Goal: Information Seeking & Learning: Learn about a topic

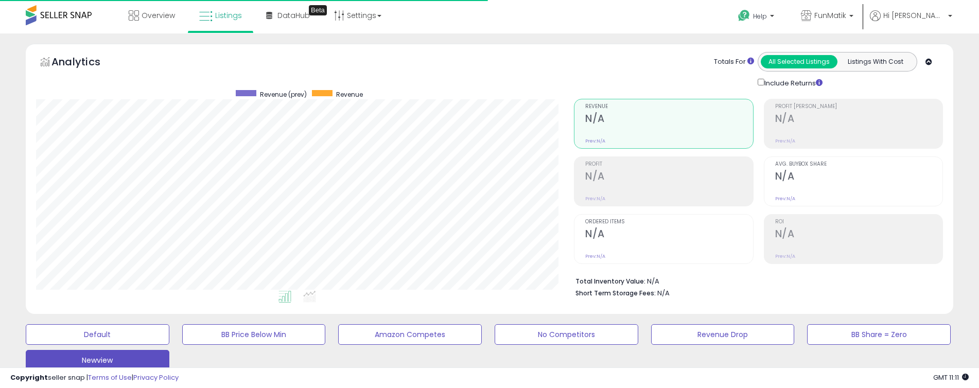
select select "**"
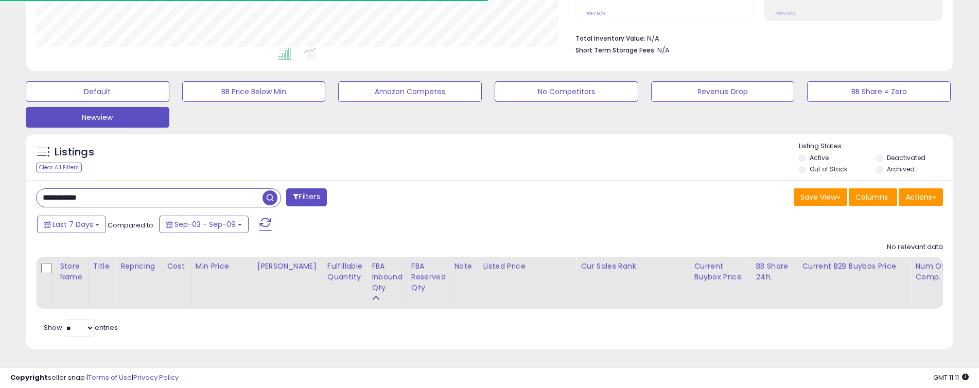
click at [61, 195] on input "**********" at bounding box center [150, 198] width 226 height 18
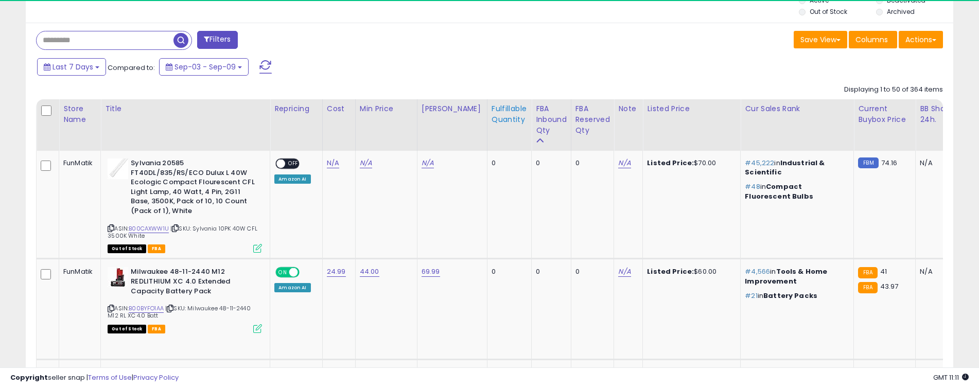
click at [493, 111] on div "Fulfillable Quantity" at bounding box center [510, 114] width 36 height 22
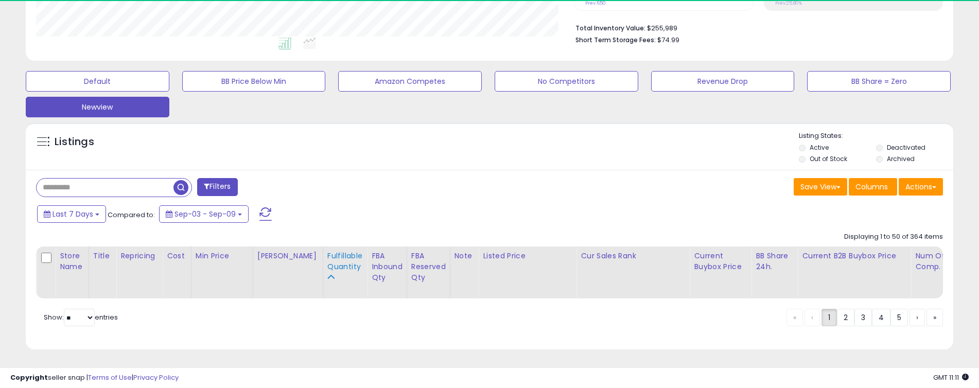
scroll to position [243, 0]
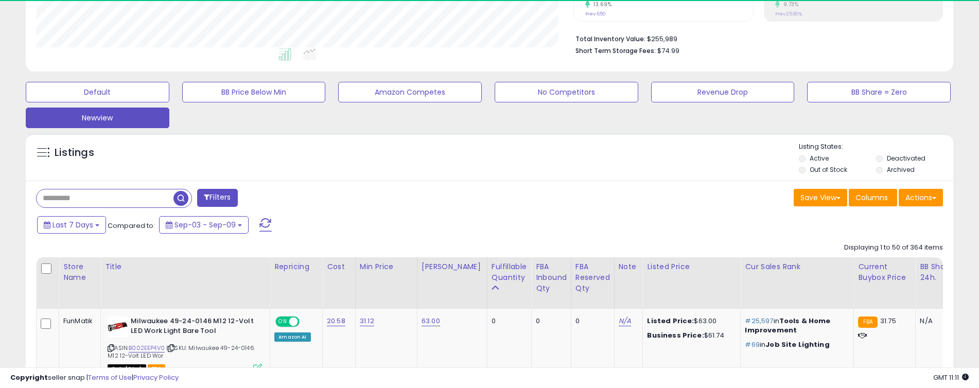
click at [506, 273] on div "Fulfillable Quantity" at bounding box center [510, 272] width 36 height 22
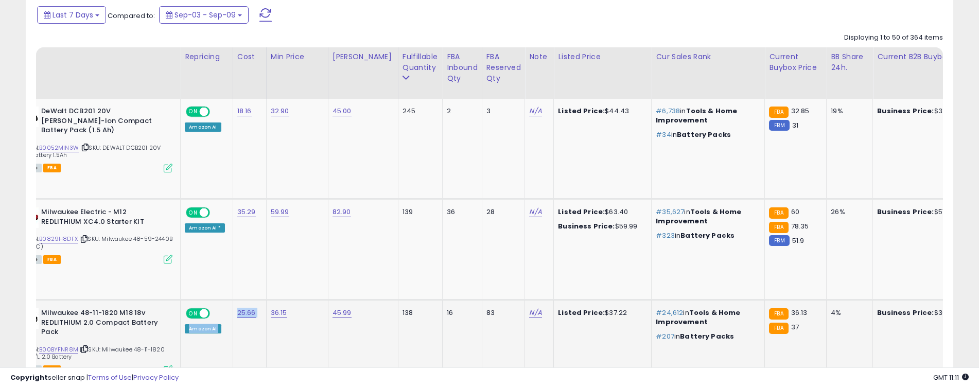
scroll to position [0, 96]
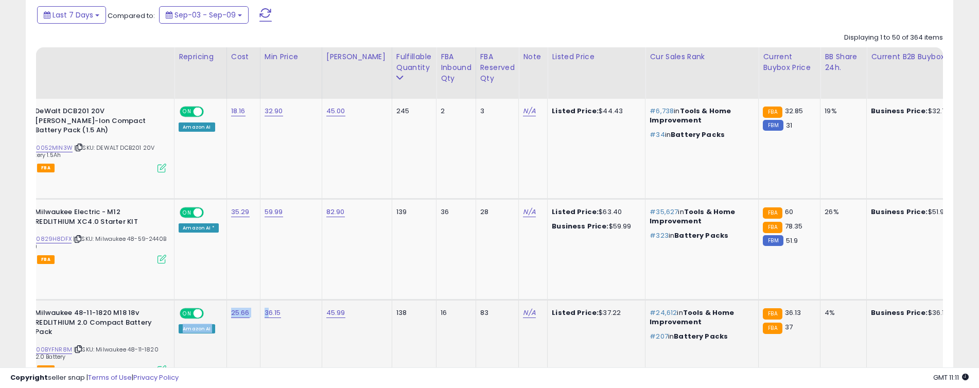
drag, startPoint x: 224, startPoint y: 364, endPoint x: 266, endPoint y: 368, distance: 41.8
click at [296, 335] on td "36.15" at bounding box center [291, 350] width 62 height 101
drag, startPoint x: 272, startPoint y: 364, endPoint x: 247, endPoint y: 364, distance: 24.7
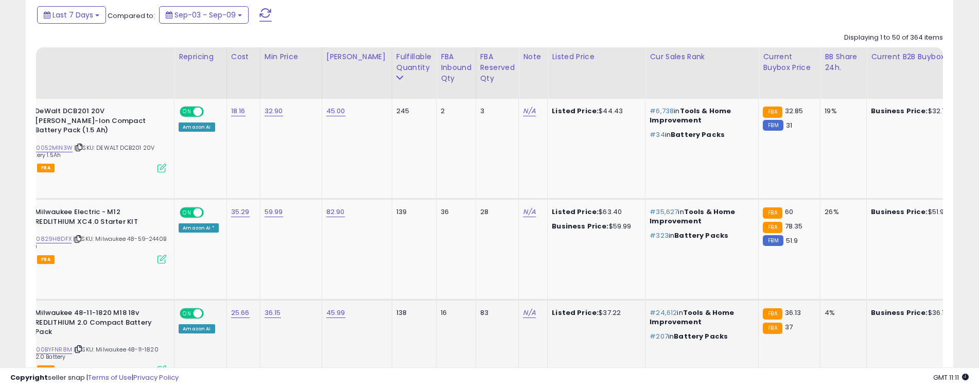
click at [278, 363] on td "36.15" at bounding box center [291, 350] width 62 height 101
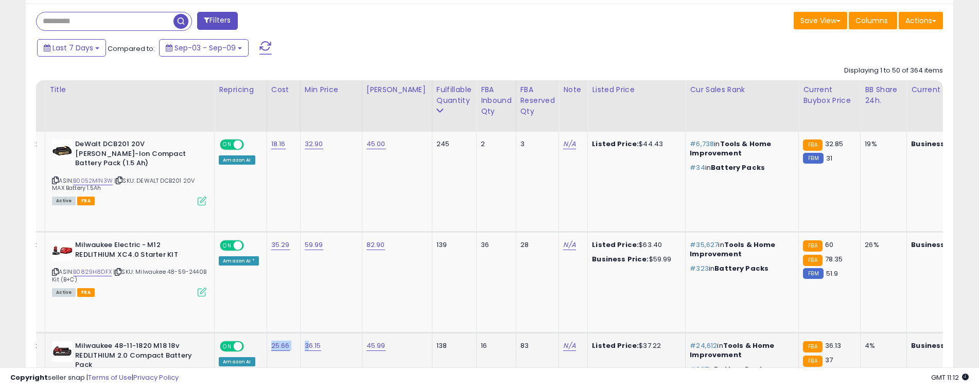
scroll to position [0, 59]
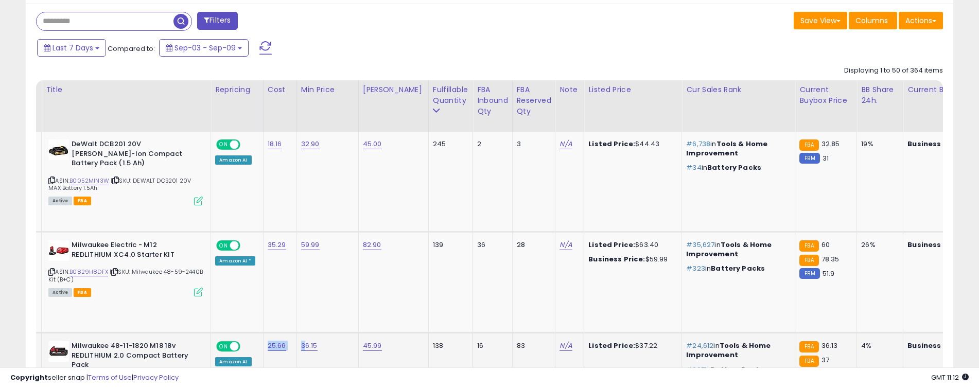
drag, startPoint x: 267, startPoint y: 364, endPoint x: 251, endPoint y: 368, distance: 16.5
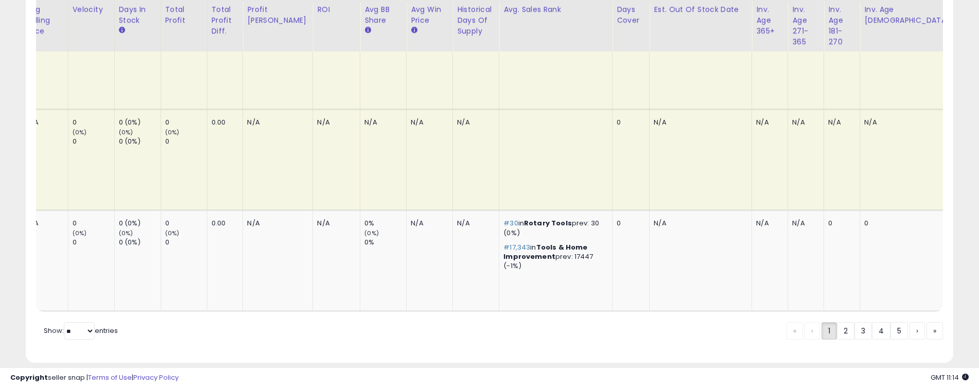
scroll to position [0, 0]
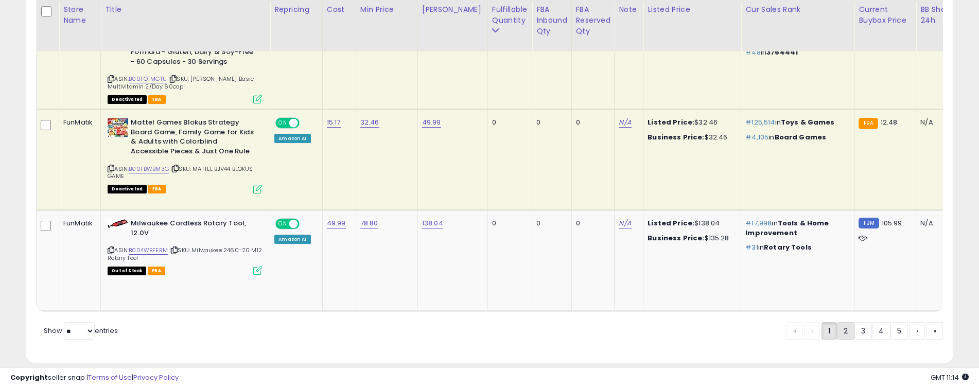
click at [841, 322] on link "2" at bounding box center [846, 331] width 18 height 18
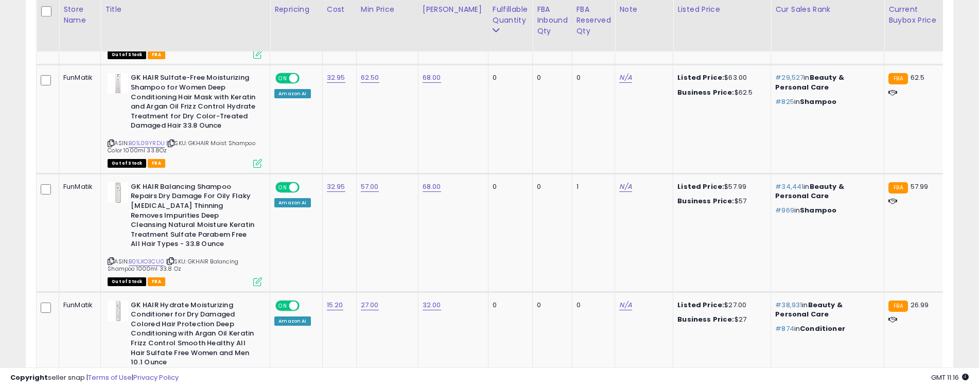
drag, startPoint x: 248, startPoint y: 365, endPoint x: 167, endPoint y: 380, distance: 81.6
click at [168, 380] on td "GK HAIR Hydrate Moisturizing Conditioner for Dry Damaged Colored Hair Protectio…" at bounding box center [185, 351] width 169 height 118
click at [71, 319] on td "FunMatik" at bounding box center [80, 351] width 42 height 118
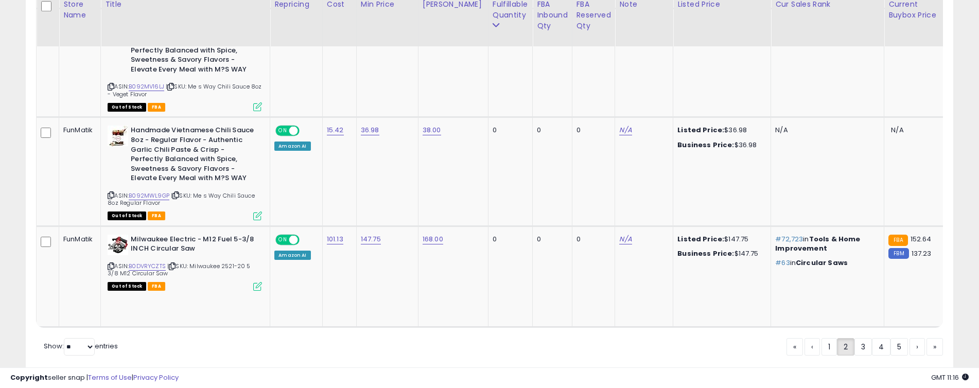
scroll to position [5403, 0]
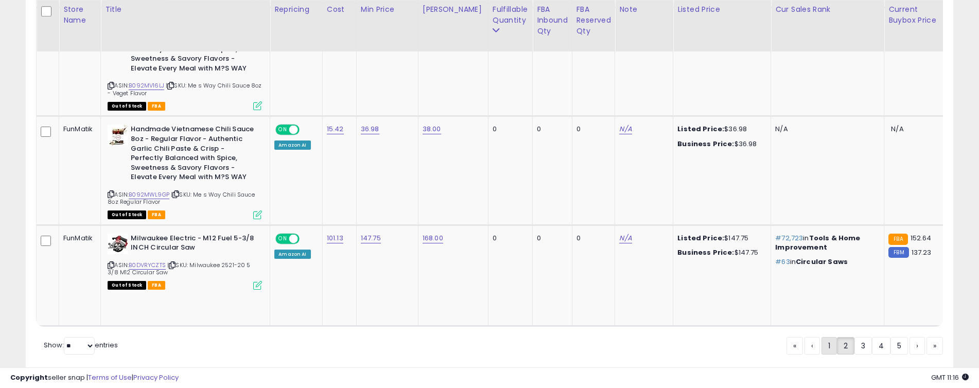
click at [825, 337] on link "1" at bounding box center [829, 346] width 15 height 18
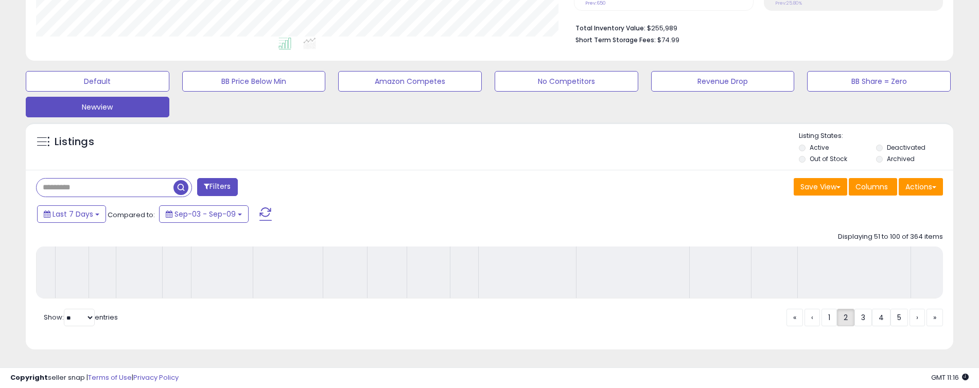
scroll to position [243, 0]
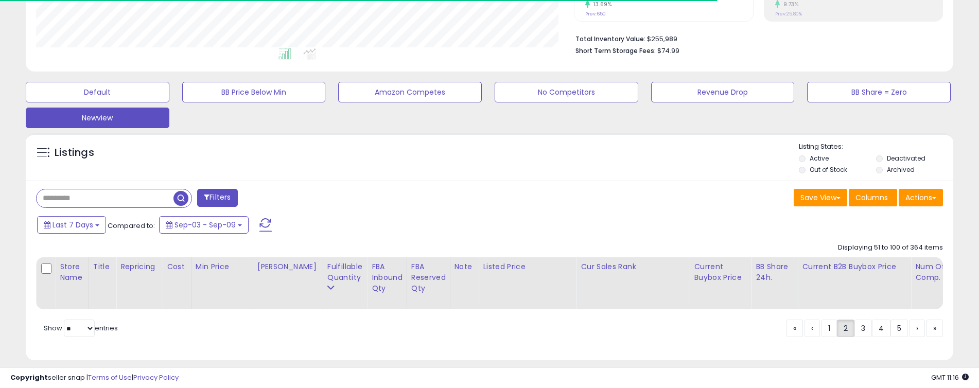
click at [8, 206] on div "**********" at bounding box center [489, 87] width 969 height 572
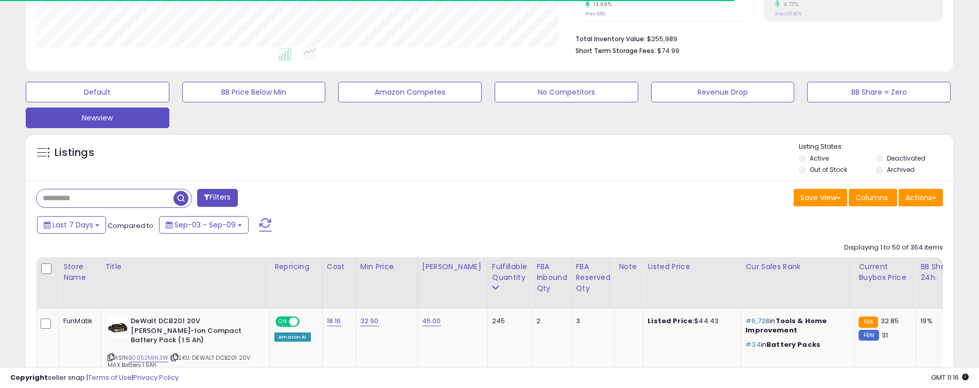
click at [460, 201] on div "Filters" at bounding box center [258, 199] width 461 height 21
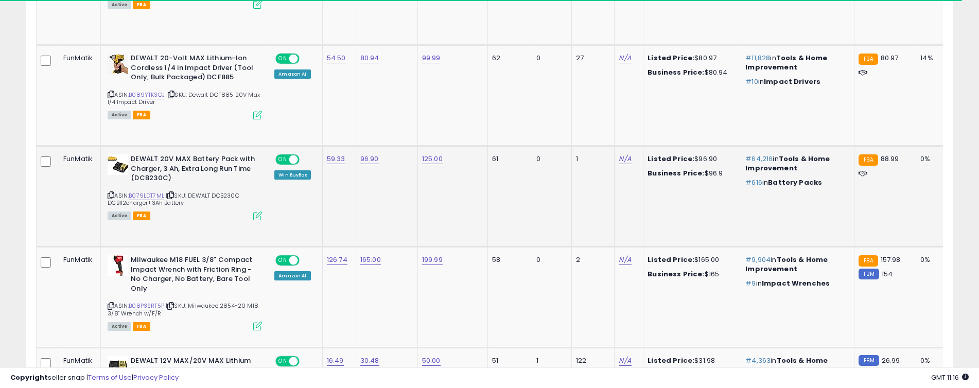
scroll to position [1031, 0]
